Goal: Information Seeking & Learning: Find contact information

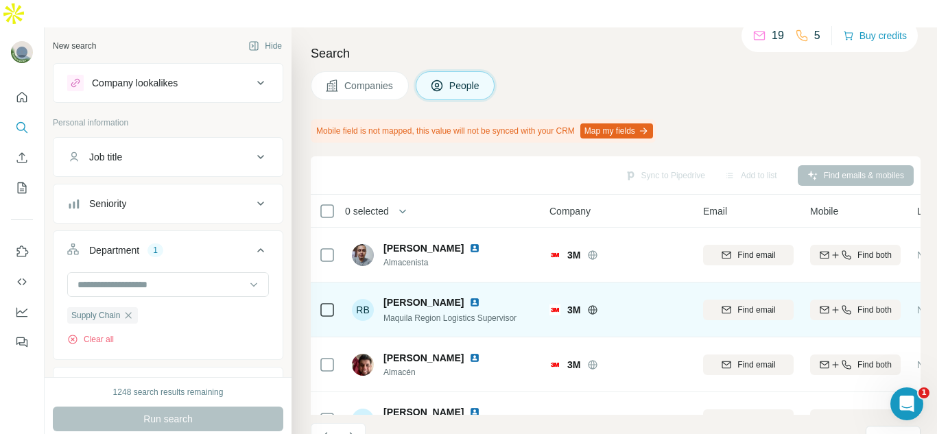
click at [470, 297] on img at bounding box center [474, 302] width 11 height 11
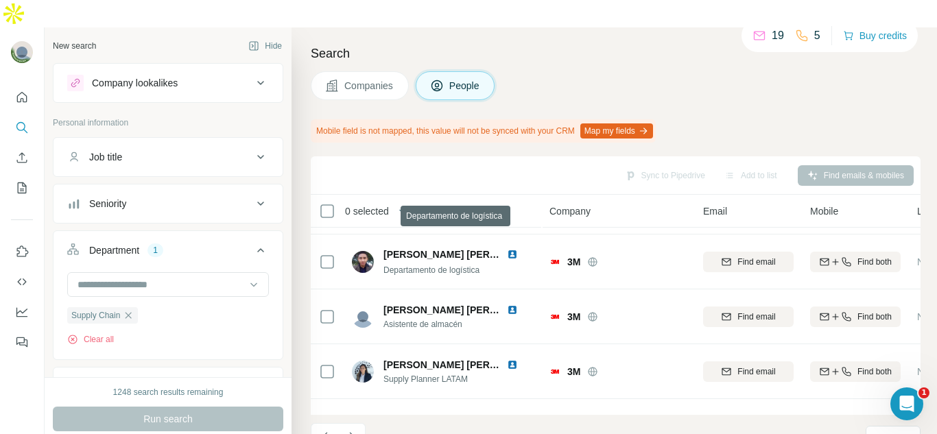
scroll to position [272, 0]
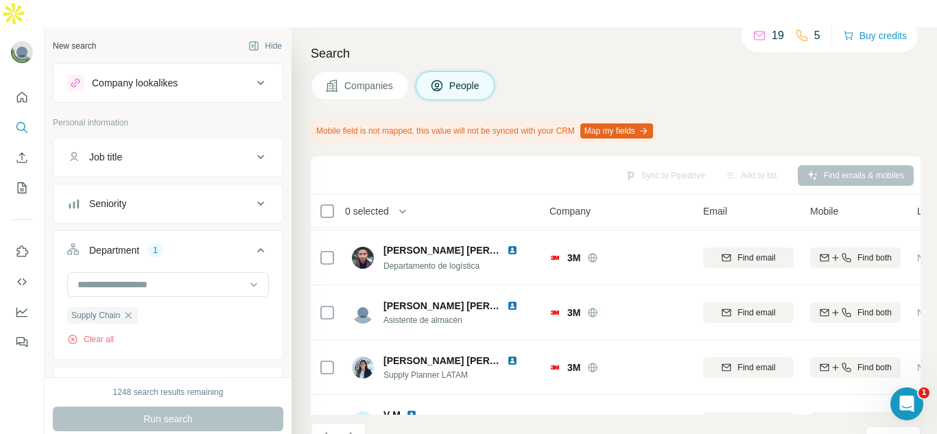
click at [230, 197] on div "Seniority" at bounding box center [159, 204] width 185 height 14
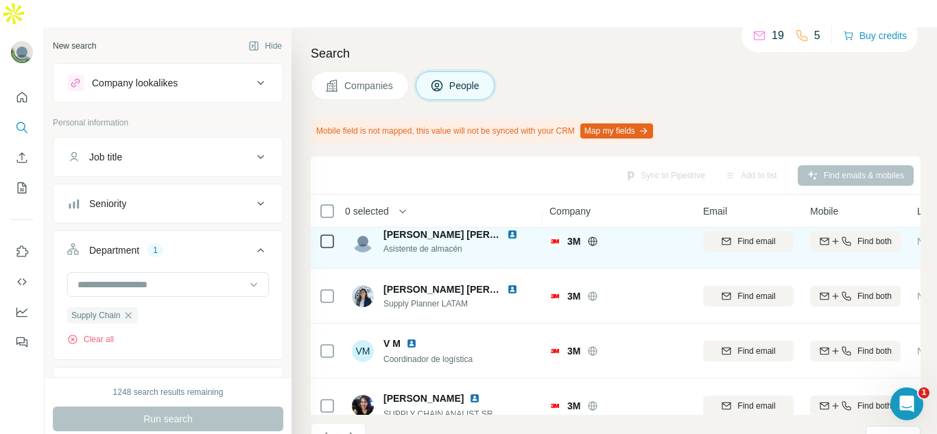
scroll to position [368, 0]
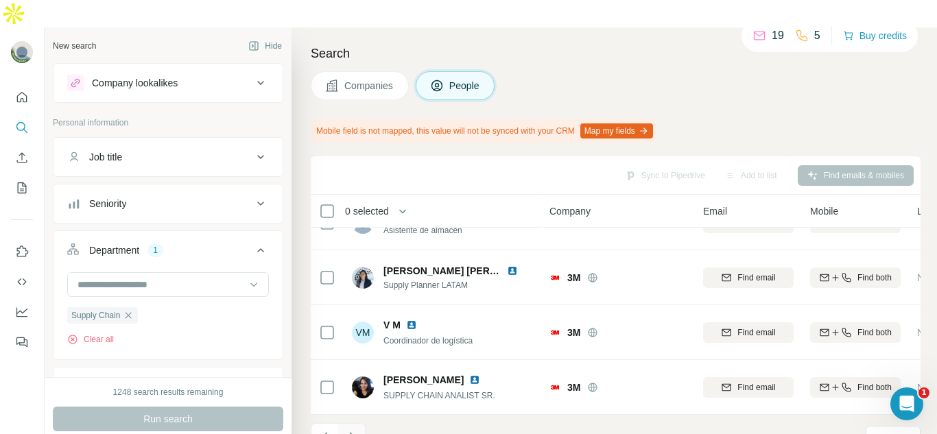
click at [361, 423] on button "Navigate to next page" at bounding box center [351, 436] width 27 height 27
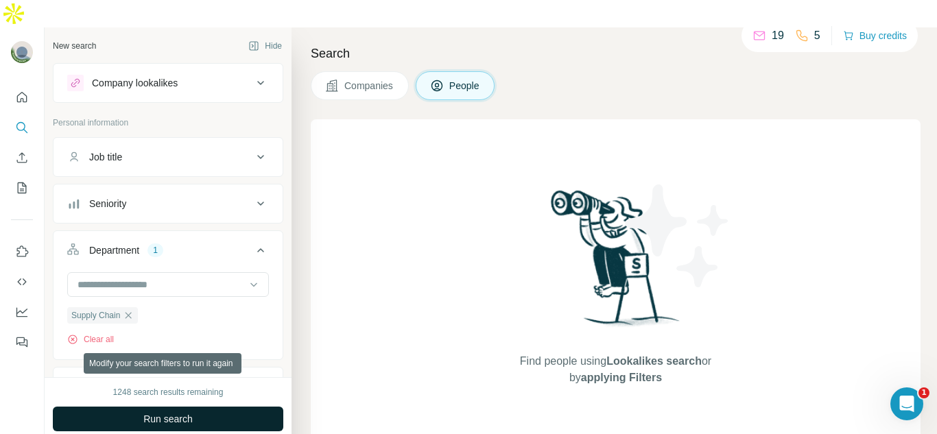
click at [202, 407] on button "Run search" at bounding box center [168, 419] width 230 height 25
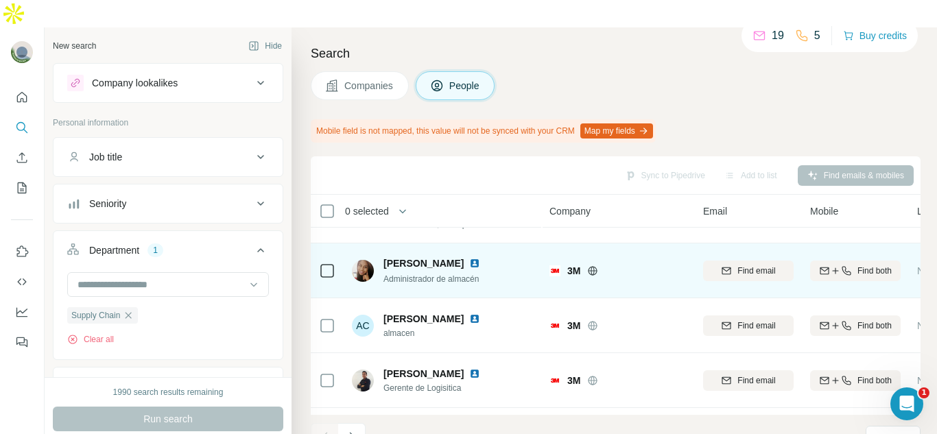
scroll to position [49, 0]
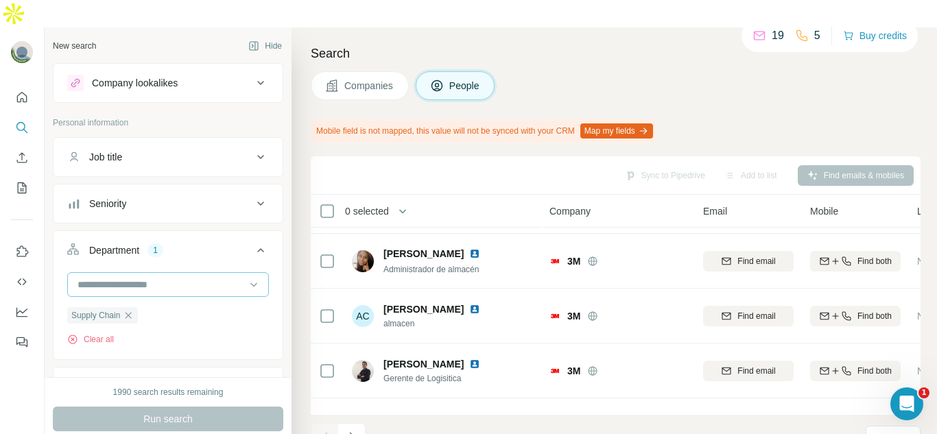
click at [142, 277] on input at bounding box center [160, 284] width 169 height 15
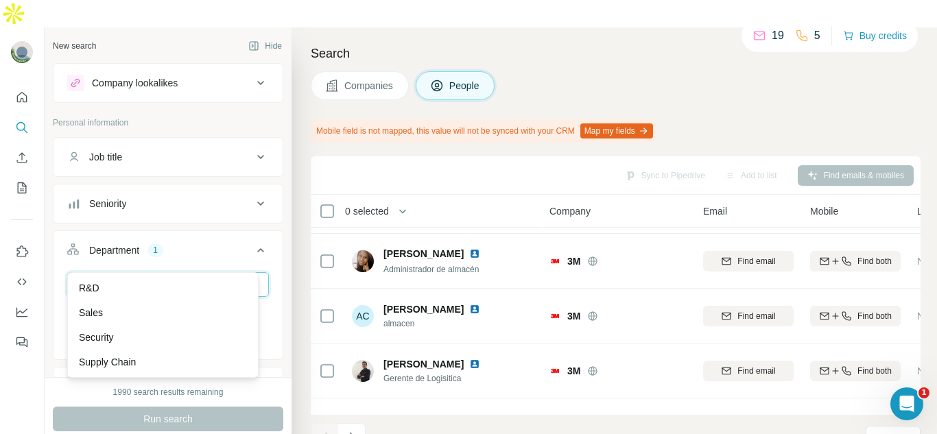
click at [139, 277] on input at bounding box center [160, 284] width 169 height 15
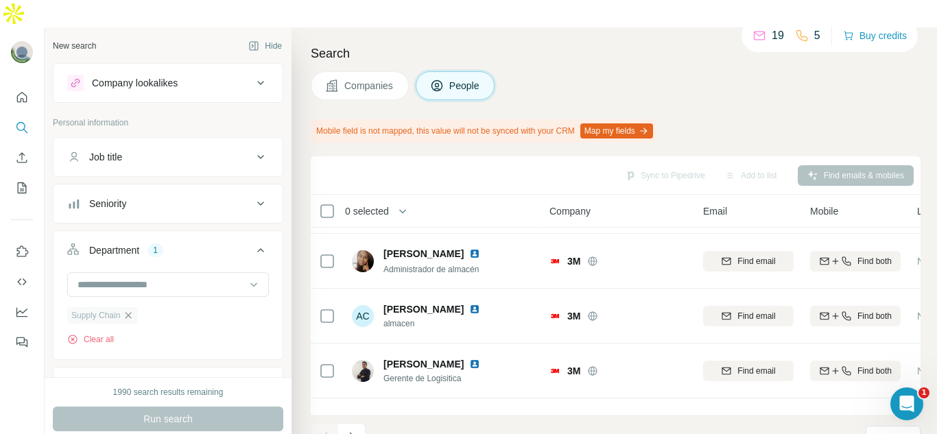
click at [134, 310] on icon "button" at bounding box center [128, 315] width 11 height 11
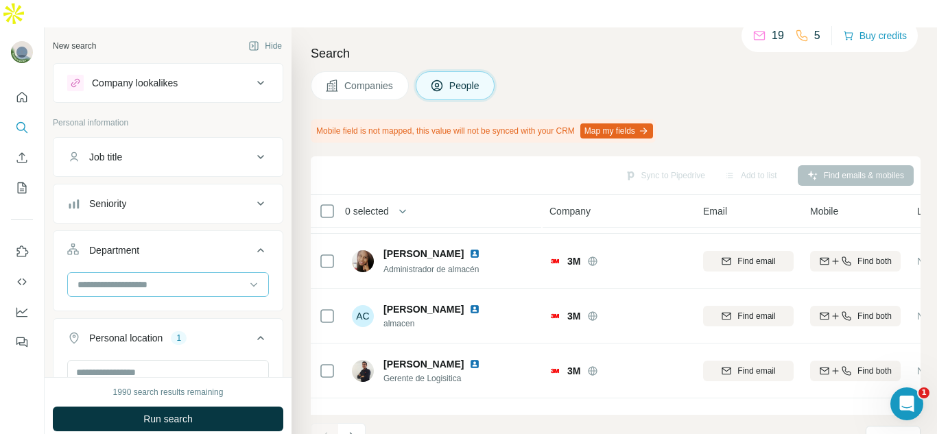
click at [141, 273] on div at bounding box center [160, 284] width 169 height 23
type input "***"
click at [133, 288] on p "Procurement" at bounding box center [106, 288] width 55 height 14
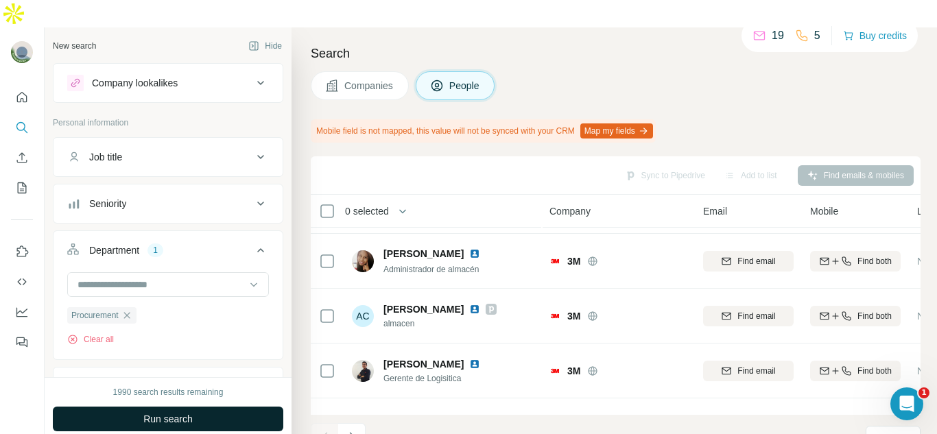
click at [178, 412] on span "Run search" at bounding box center [167, 419] width 49 height 14
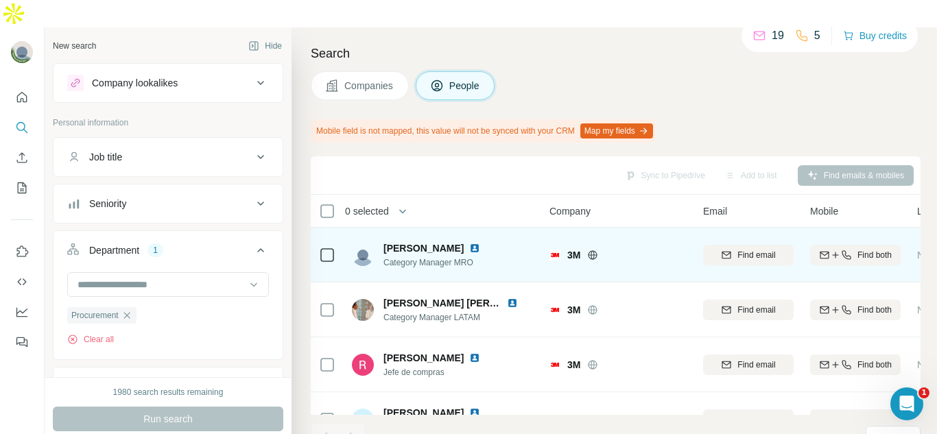
click at [469, 243] on img at bounding box center [474, 248] width 11 height 11
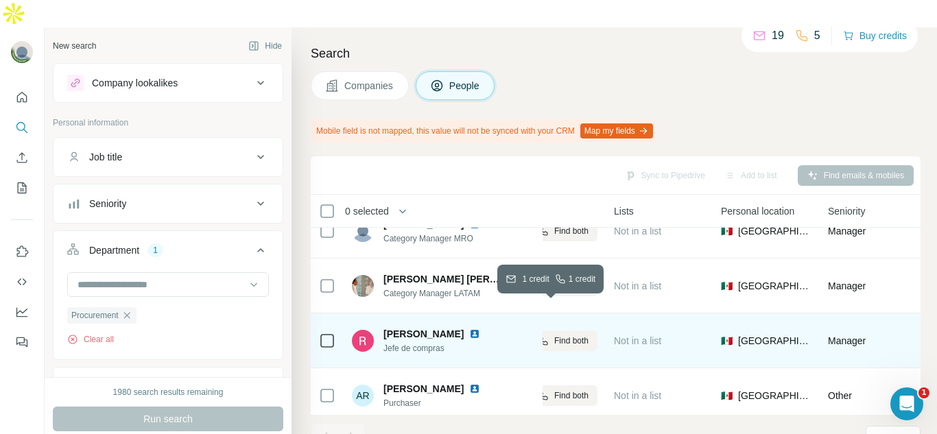
scroll to position [24, 0]
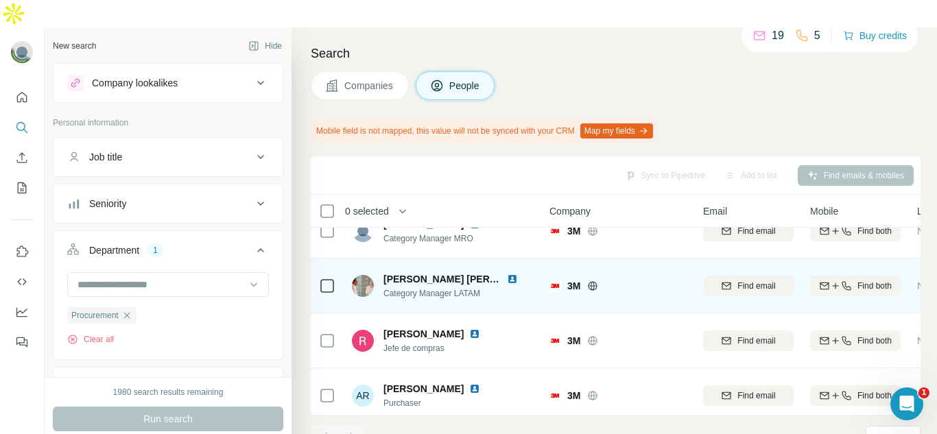
click at [512, 274] on img at bounding box center [512, 279] width 11 height 11
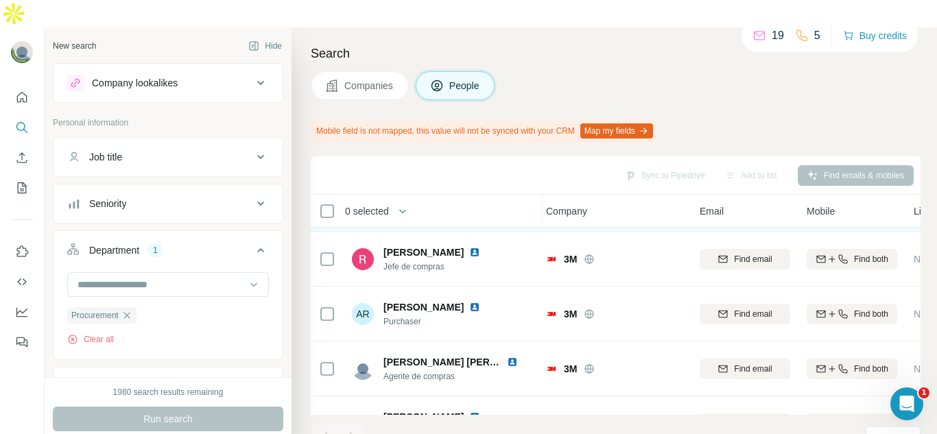
scroll to position [115, 3]
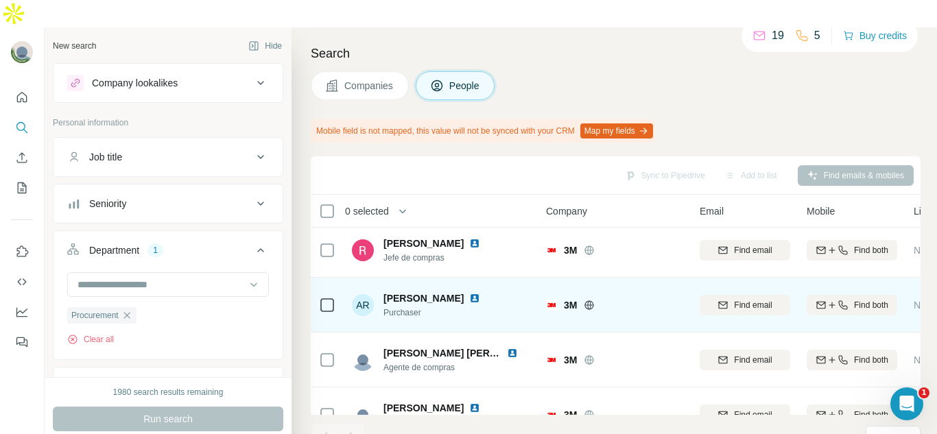
click at [480, 293] on img at bounding box center [474, 298] width 11 height 11
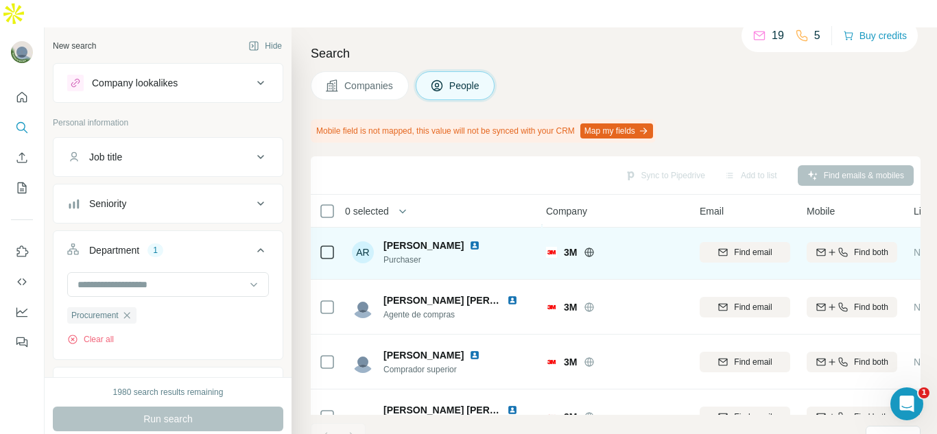
scroll to position [218, 3]
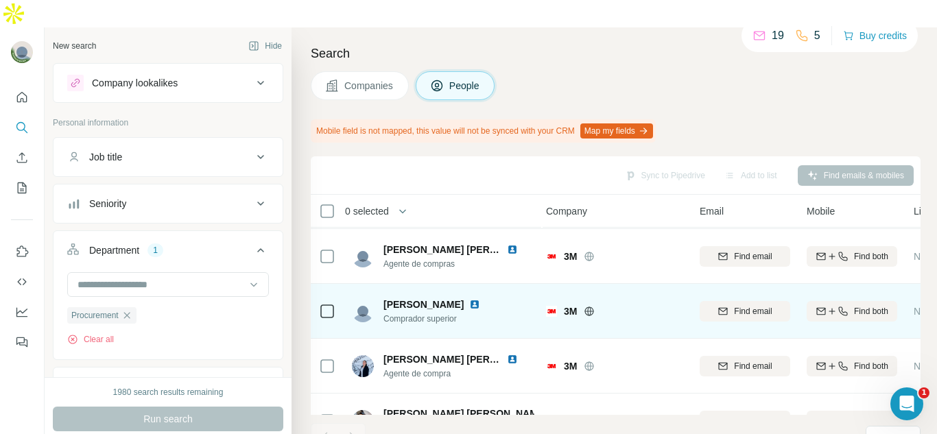
click at [480, 299] on img at bounding box center [474, 304] width 11 height 11
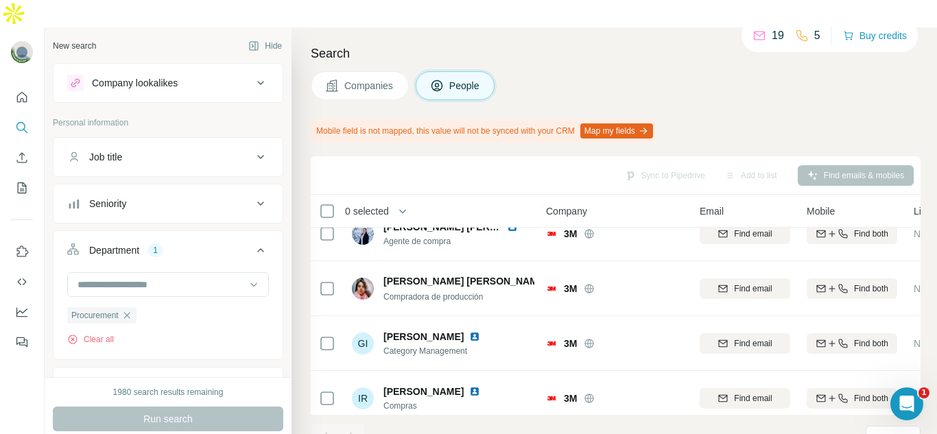
scroll to position [368, 3]
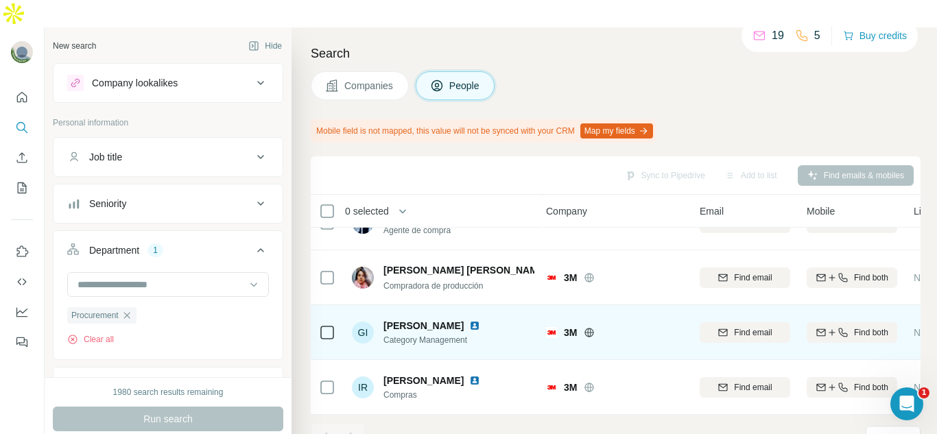
click at [480, 320] on img at bounding box center [474, 325] width 11 height 11
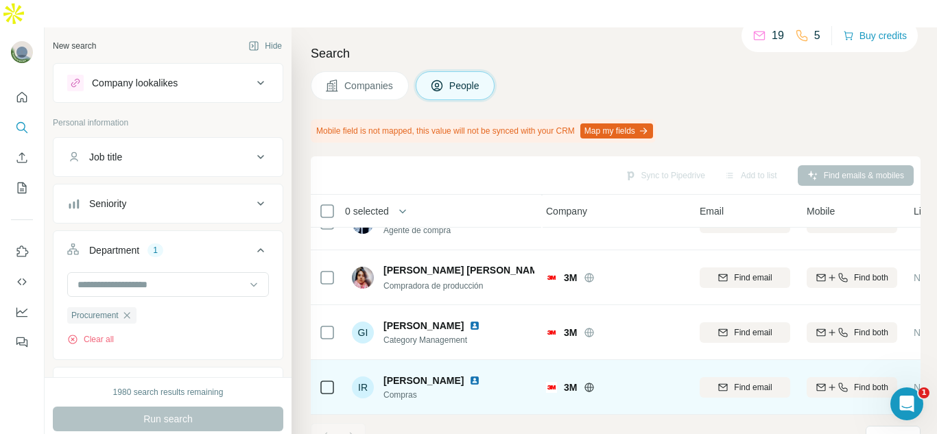
click at [469, 375] on img at bounding box center [474, 380] width 11 height 11
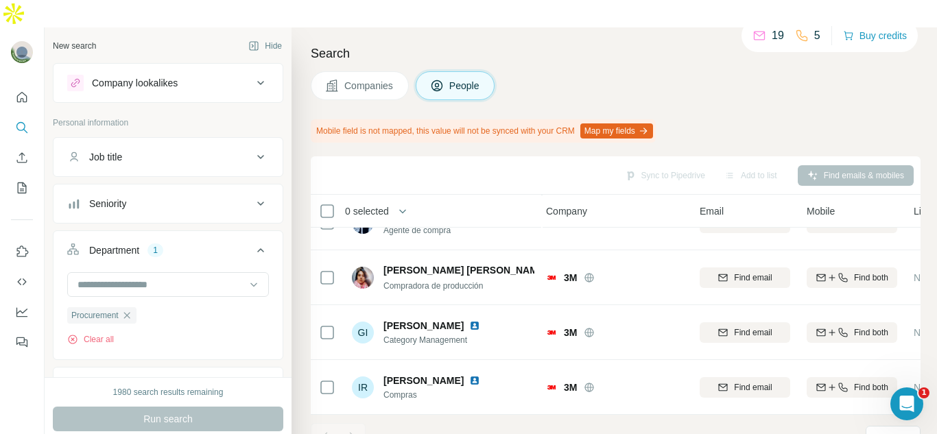
click at [356, 423] on div at bounding box center [351, 436] width 27 height 27
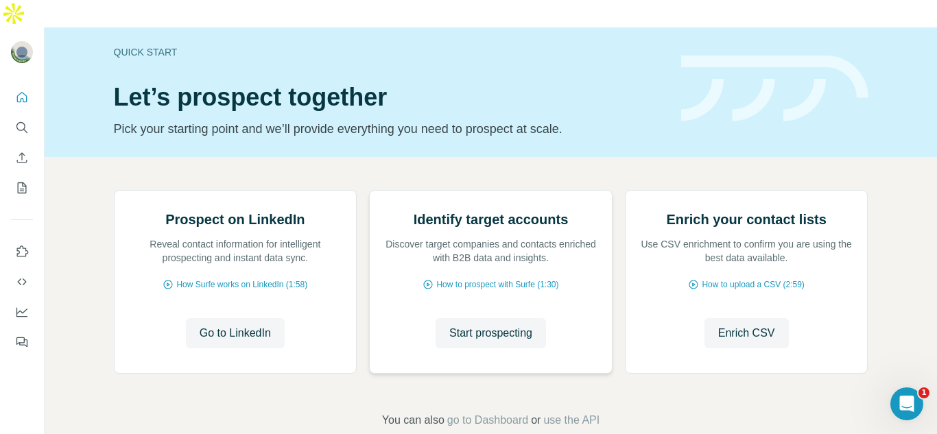
scroll to position [143, 0]
click at [29, 115] on button "Search" at bounding box center [22, 127] width 22 height 25
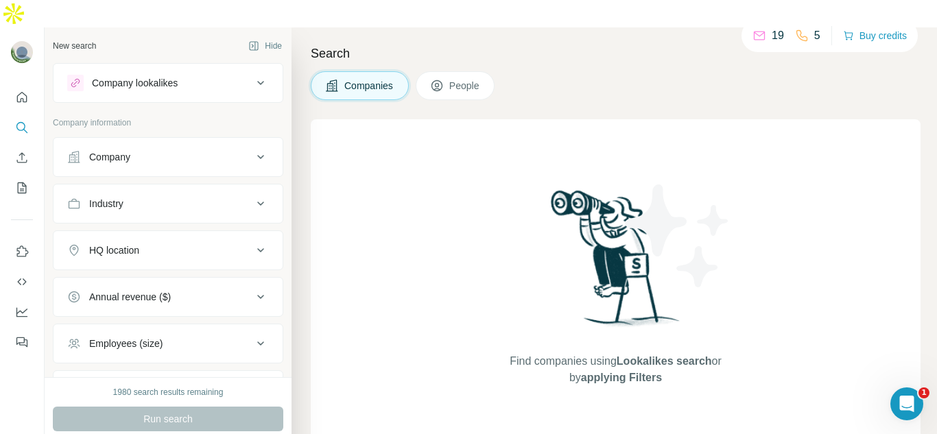
click at [178, 141] on button "Company" at bounding box center [167, 157] width 229 height 33
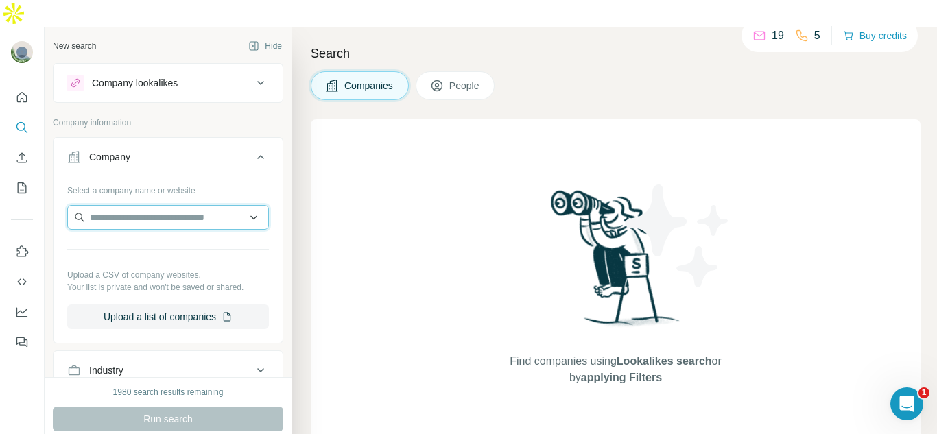
click at [163, 205] on input "text" at bounding box center [168, 217] width 202 height 25
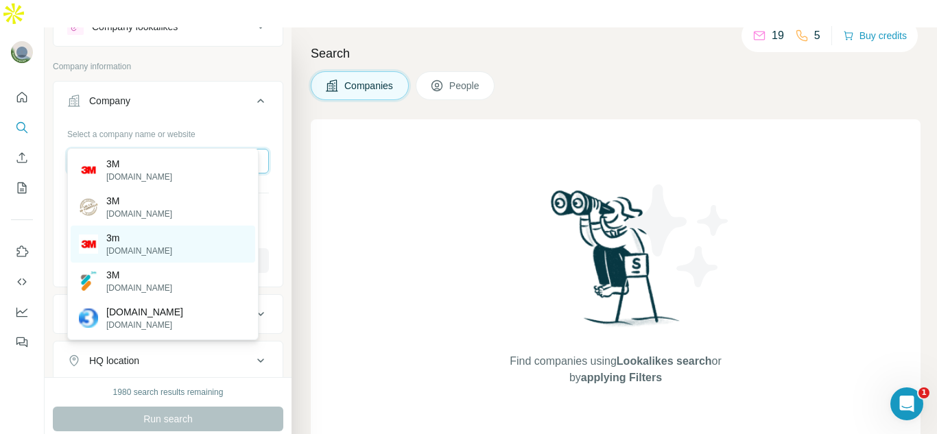
scroll to position [56, 0]
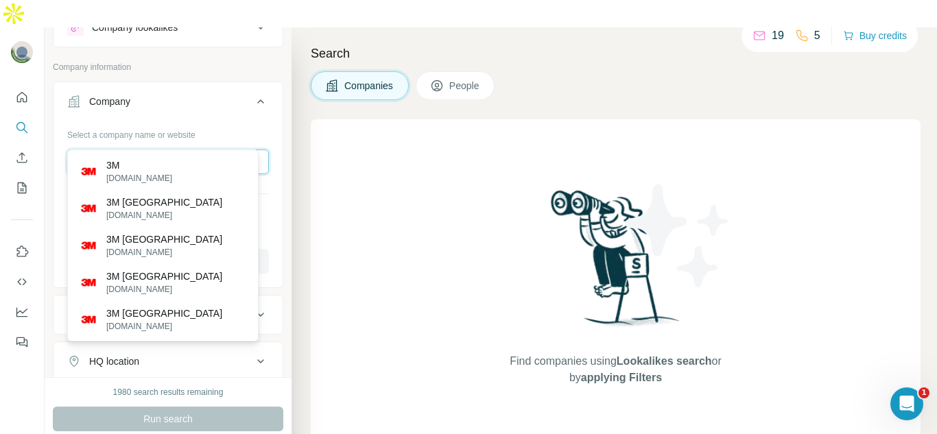
type input "*"
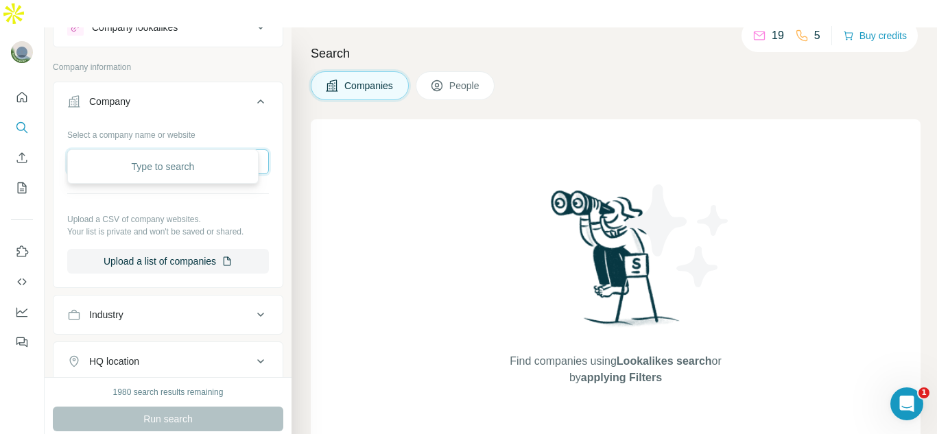
paste input "**********"
type input "**********"
click at [170, 171] on div "[DOMAIN_NAME] [DOMAIN_NAME]" at bounding box center [163, 171] width 184 height 37
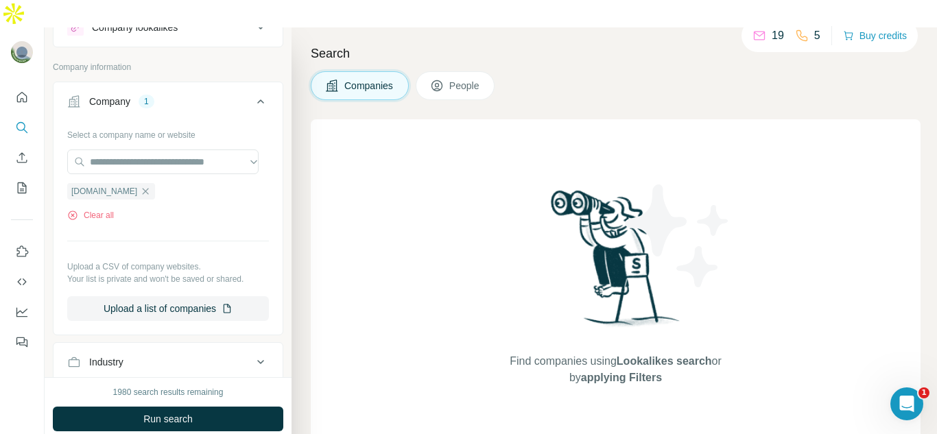
scroll to position [0, 0]
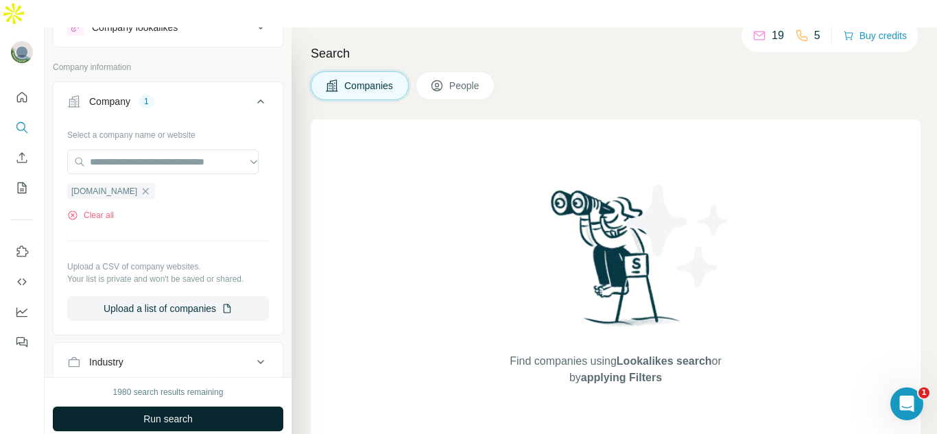
click at [193, 412] on span "Run search" at bounding box center [167, 419] width 49 height 14
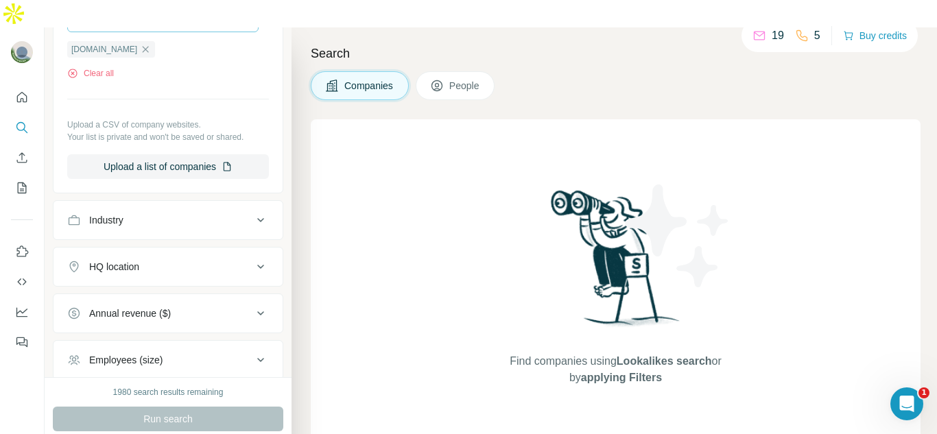
scroll to position [200, 0]
click at [184, 211] on div "Industry" at bounding box center [159, 218] width 185 height 14
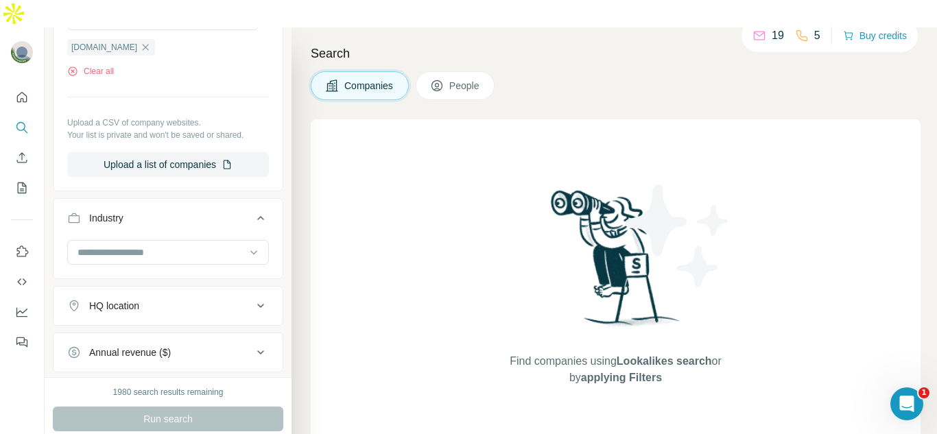
click at [184, 211] on div "Industry" at bounding box center [159, 218] width 185 height 14
click at [445, 71] on button "People" at bounding box center [456, 85] width 80 height 29
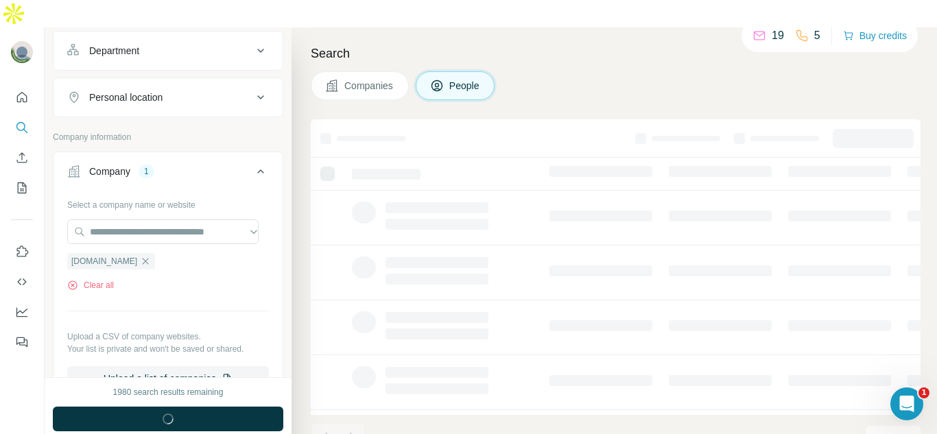
scroll to position [414, 0]
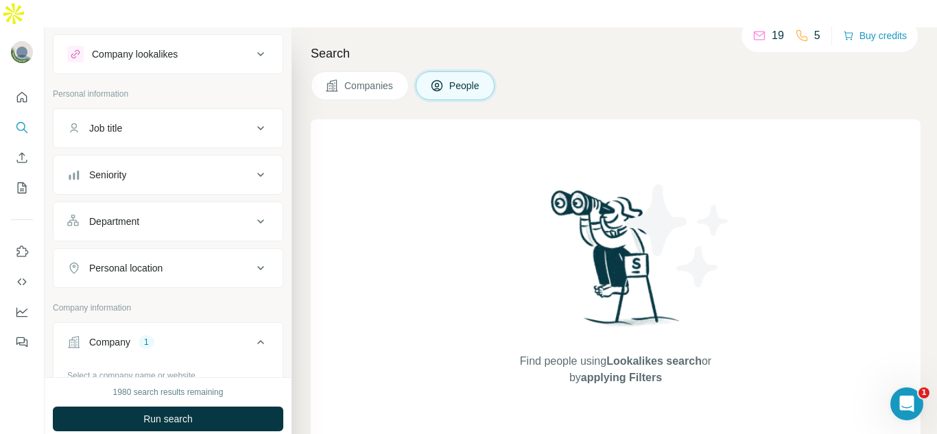
scroll to position [1, 0]
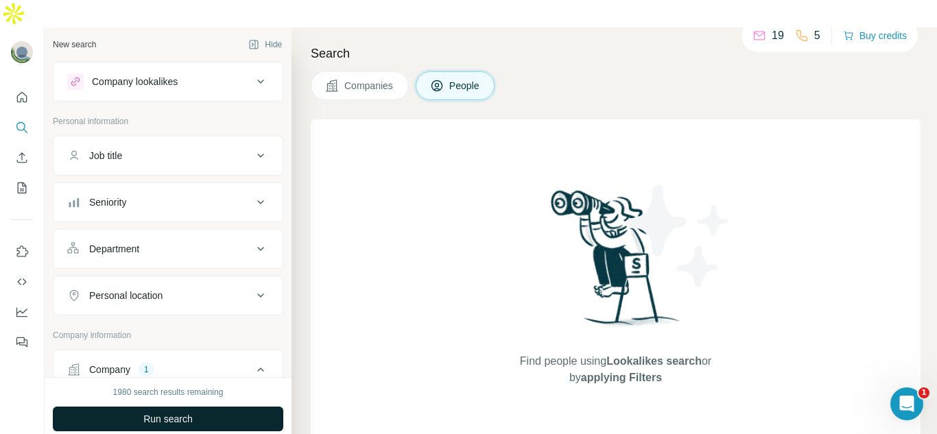
click at [200, 407] on button "Run search" at bounding box center [168, 419] width 230 height 25
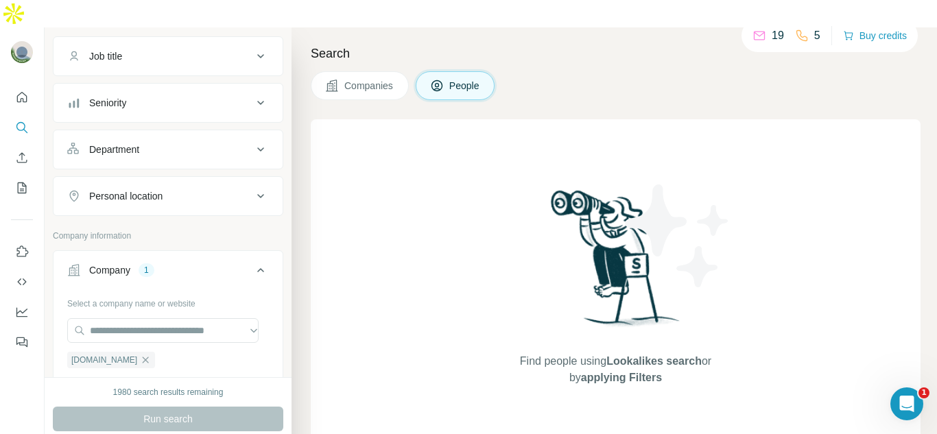
scroll to position [126, 0]
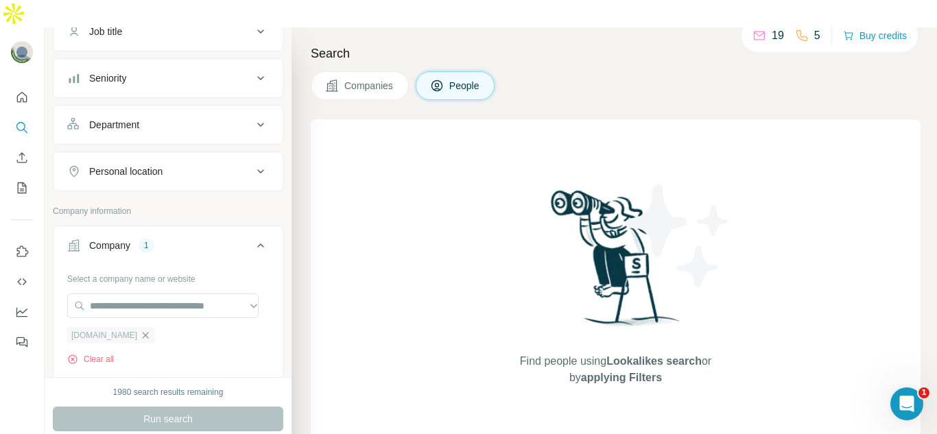
click at [140, 330] on icon "button" at bounding box center [145, 335] width 11 height 11
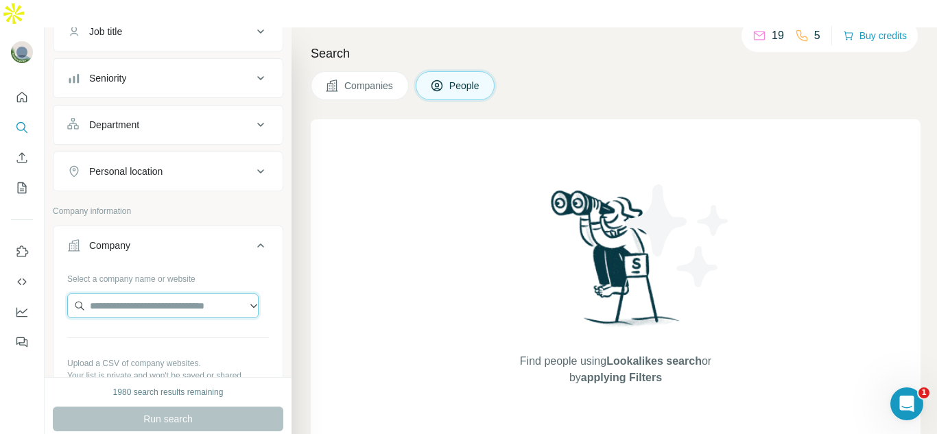
click at [130, 294] on input "text" at bounding box center [162, 306] width 191 height 25
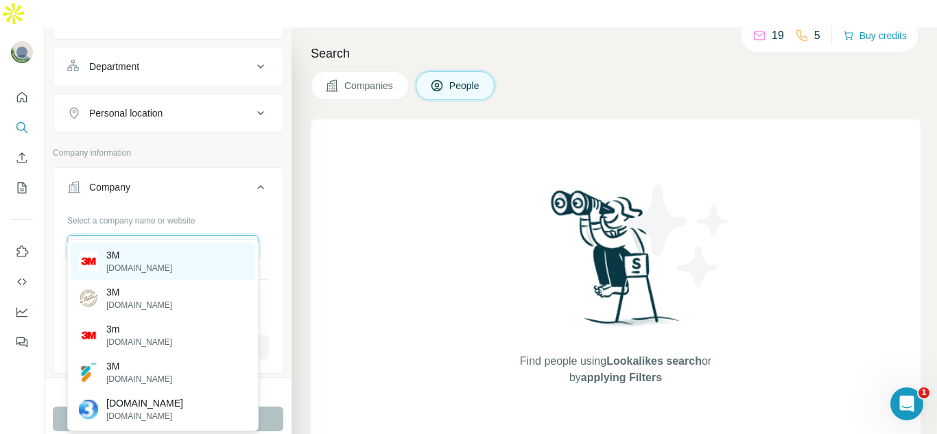
scroll to position [180, 0]
type input "**"
click at [172, 263] on div "3M [DOMAIN_NAME]" at bounding box center [163, 261] width 184 height 37
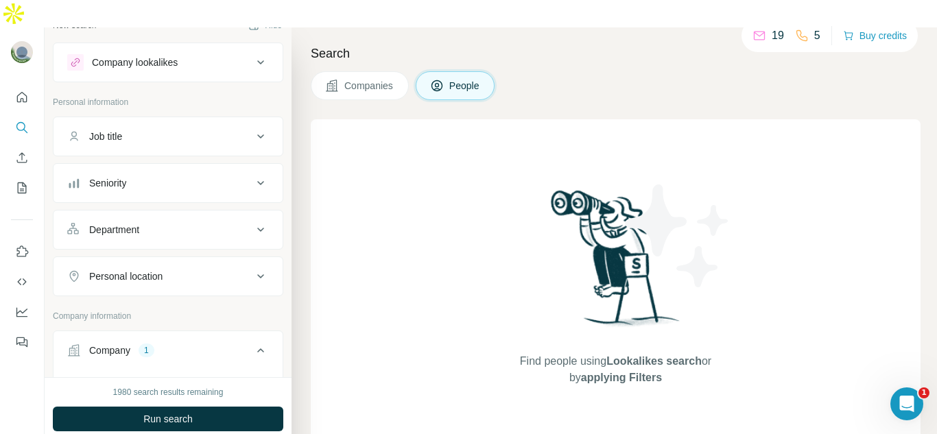
scroll to position [20, 0]
click at [195, 130] on div "Job title" at bounding box center [159, 137] width 185 height 14
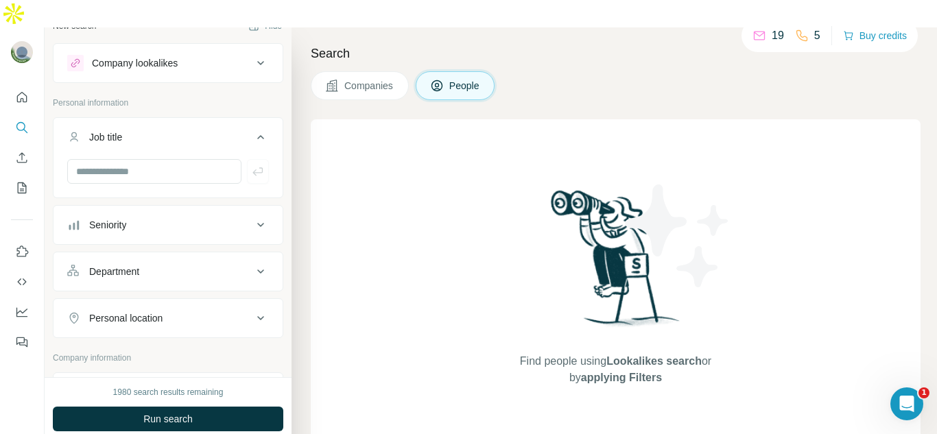
click at [195, 130] on div "Job title" at bounding box center [159, 137] width 185 height 14
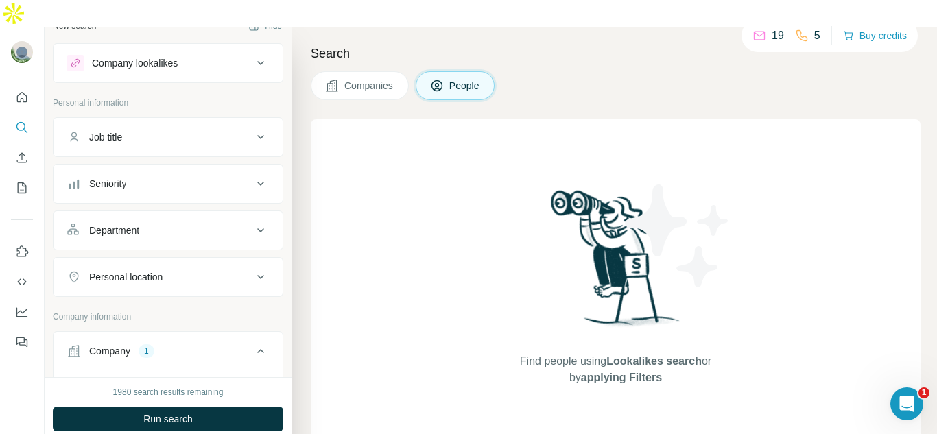
click at [195, 130] on div "Job title" at bounding box center [159, 137] width 185 height 14
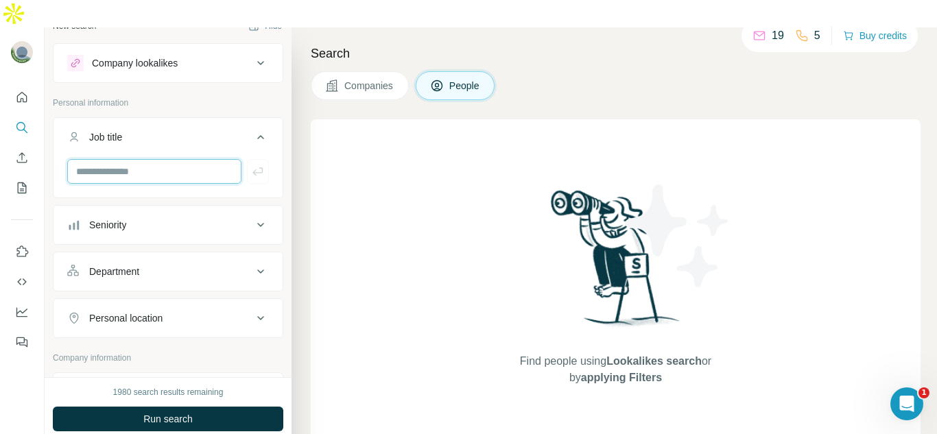
click at [174, 159] on input "text" at bounding box center [154, 171] width 174 height 25
click at [182, 130] on div "Job title" at bounding box center [159, 137] width 185 height 14
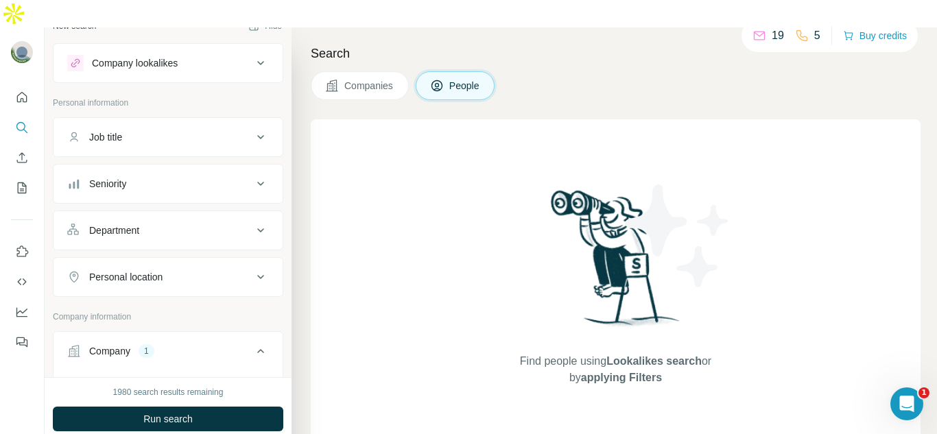
scroll to position [0, 0]
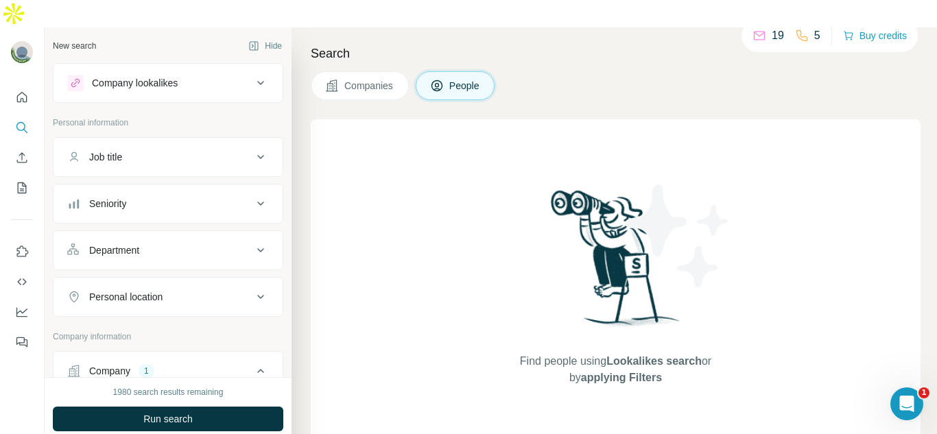
click at [161, 234] on button "Department" at bounding box center [167, 250] width 229 height 33
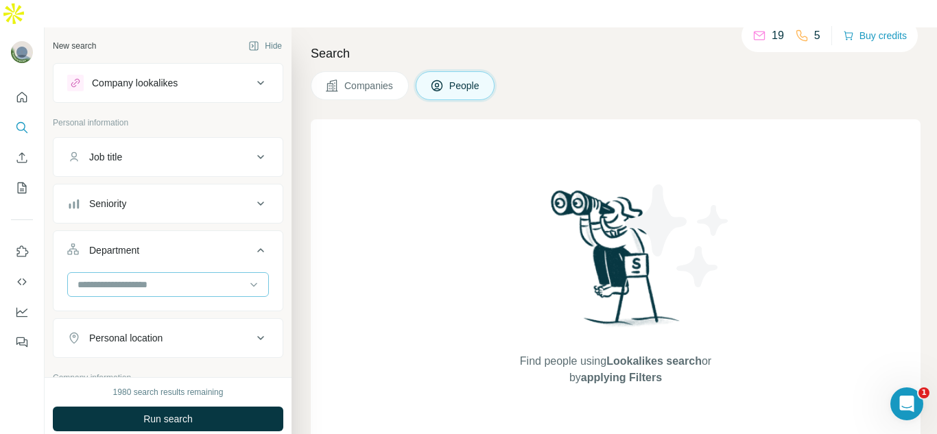
click at [154, 277] on input at bounding box center [160, 284] width 169 height 15
click at [198, 141] on button "Job title" at bounding box center [167, 157] width 229 height 33
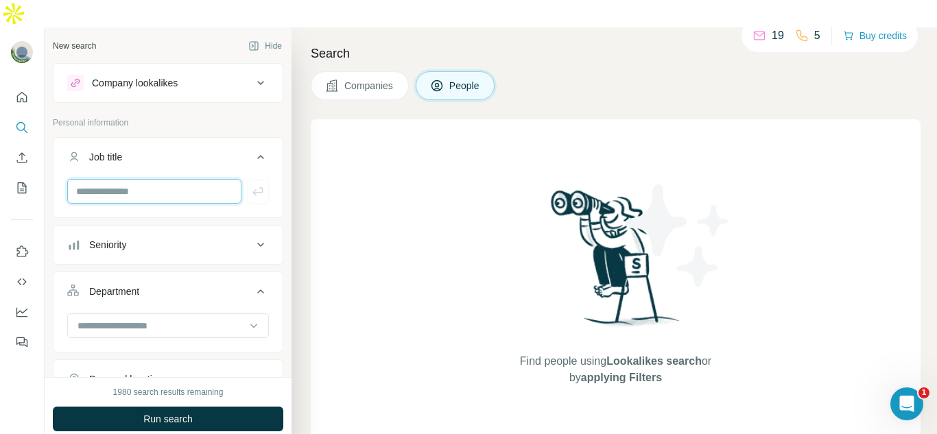
click at [189, 179] on input "text" at bounding box center [154, 191] width 174 height 25
type input "*"
type input "**********"
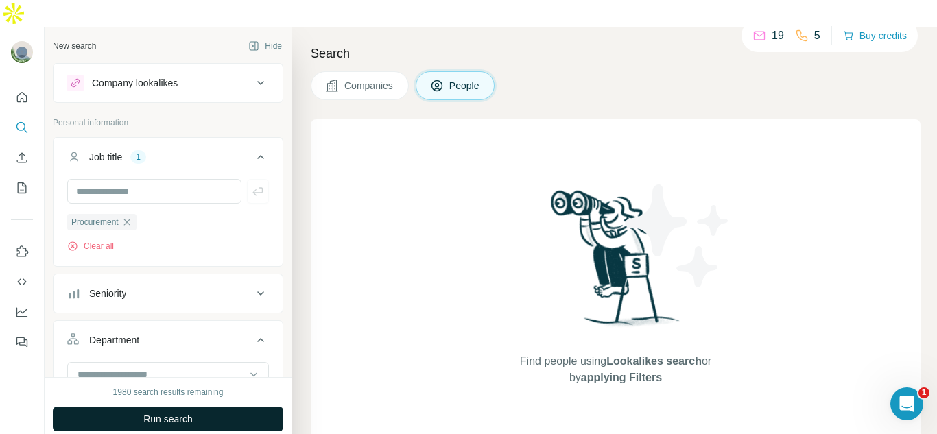
click at [195, 407] on button "Run search" at bounding box center [168, 419] width 230 height 25
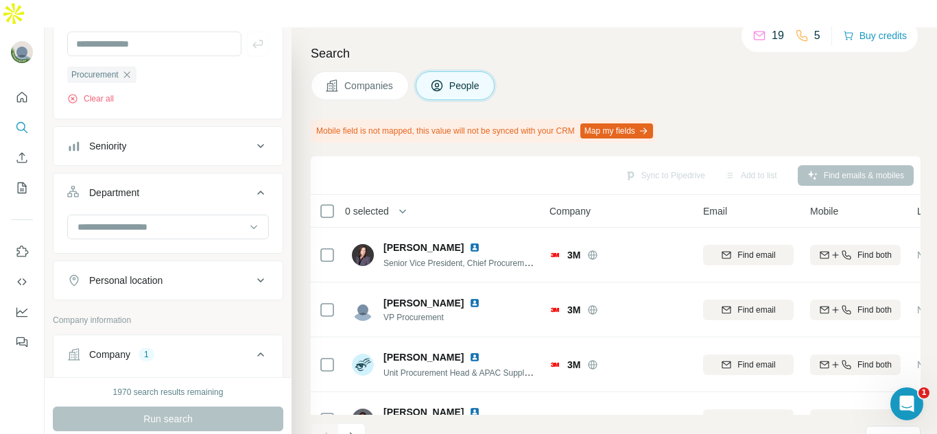
scroll to position [148, 0]
click at [210, 273] on div "Personal location" at bounding box center [159, 280] width 185 height 14
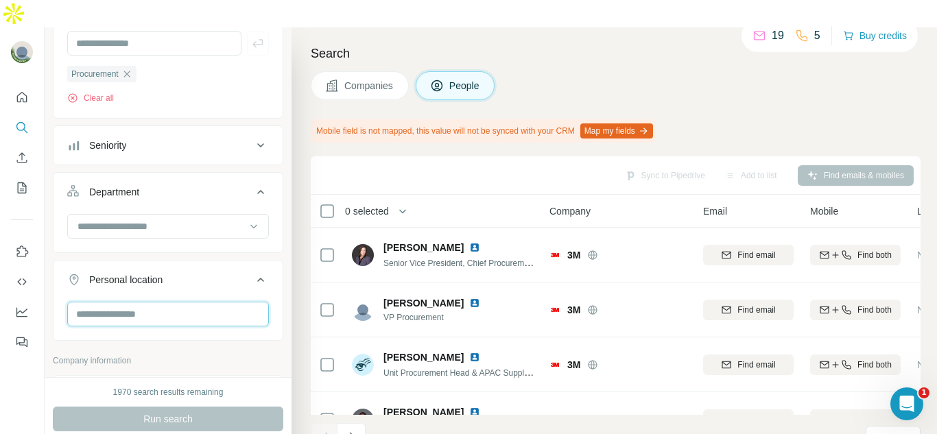
click at [197, 302] on input "text" at bounding box center [168, 314] width 202 height 25
type input "*"
type input "***"
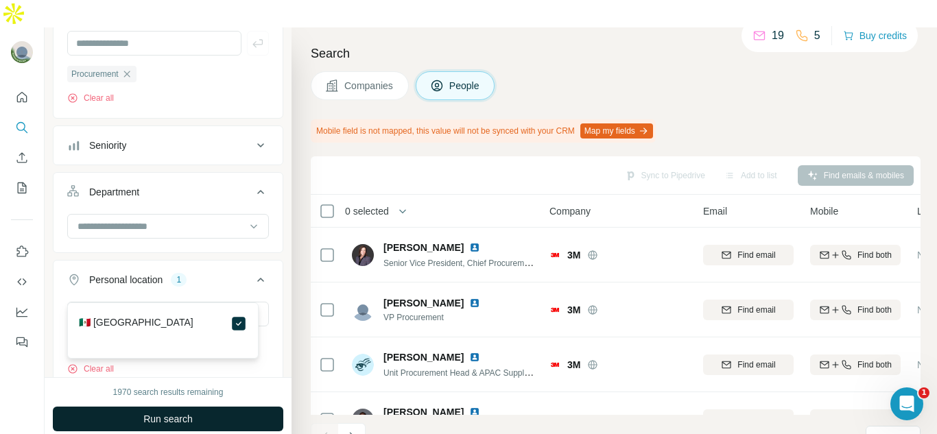
click at [224, 407] on button "Run search" at bounding box center [168, 419] width 230 height 25
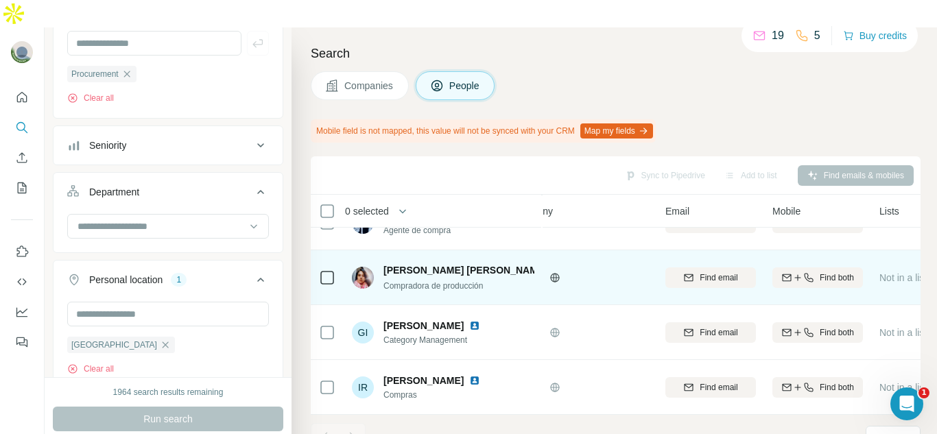
scroll to position [149, 0]
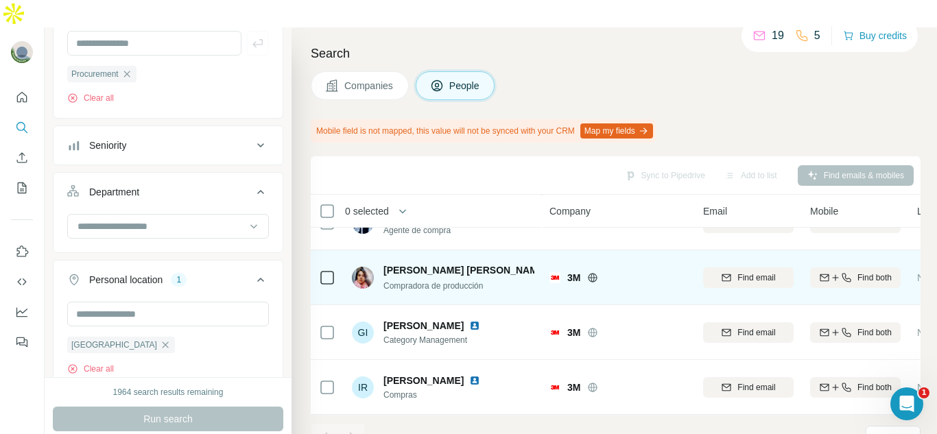
click at [553, 265] on img at bounding box center [558, 270] width 11 height 11
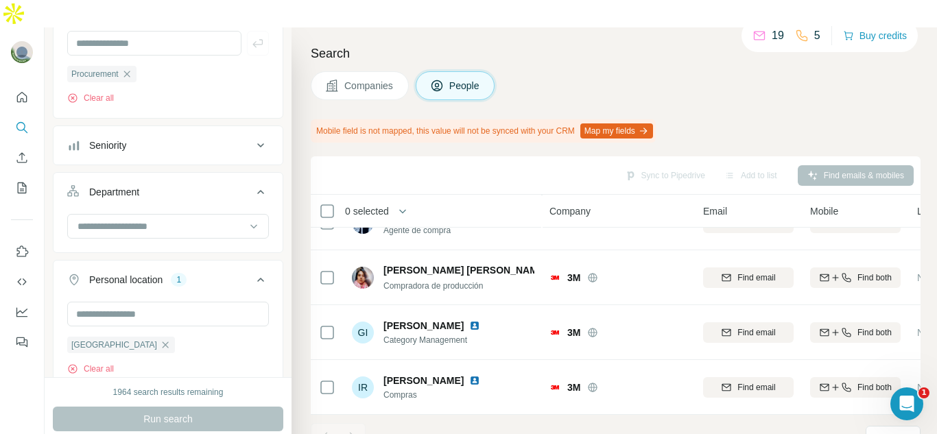
click at [573, 163] on div "Sync to Pipedrive Add to list Find emails & mobiles" at bounding box center [616, 175] width 596 height 24
click at [832, 165] on div "Find emails & mobiles" at bounding box center [856, 175] width 116 height 21
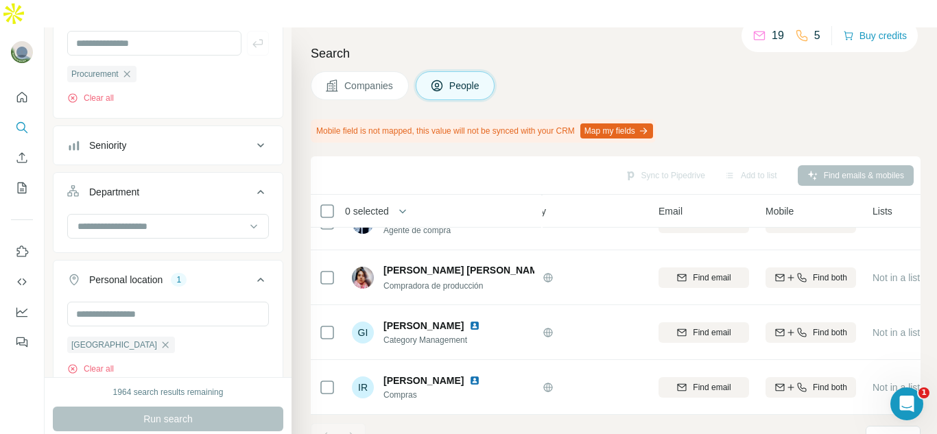
scroll to position [149, 45]
